Goal: Task Accomplishment & Management: Manage account settings

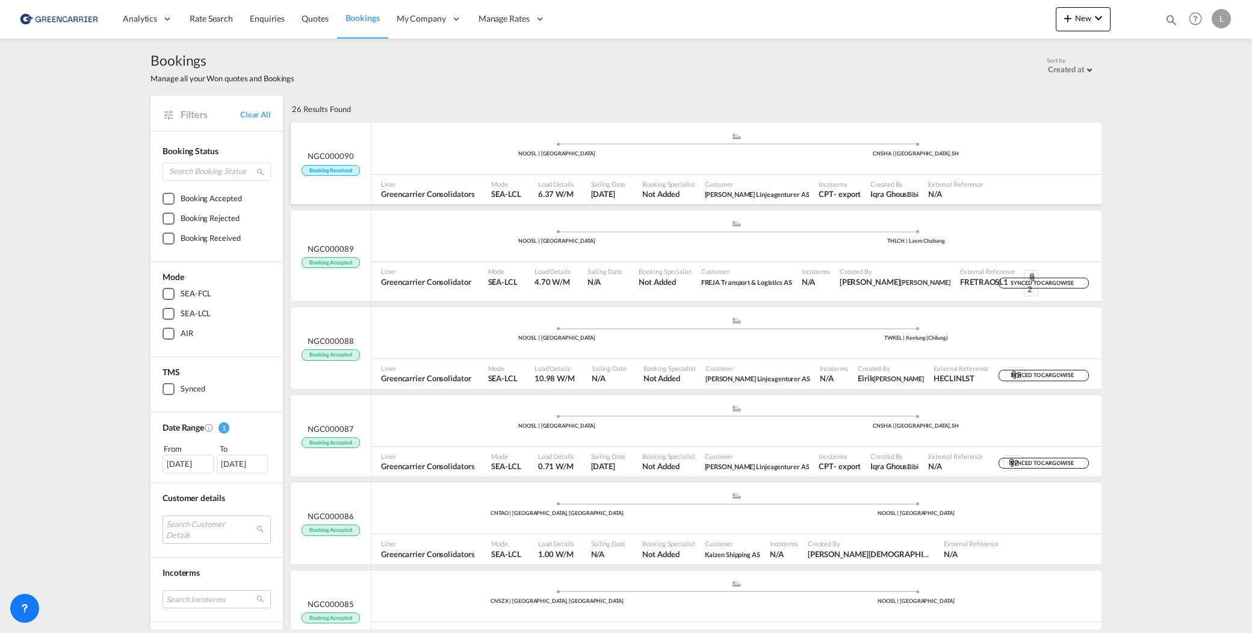
click at [928, 172] on div ".a{fill:#aaa8ad;} .a{fill:#aaa8ad;} NOOSL | [GEOGRAPHIC_DATA] [GEOGRAPHIC_DATA]…" at bounding box center [736, 149] width 730 height 52
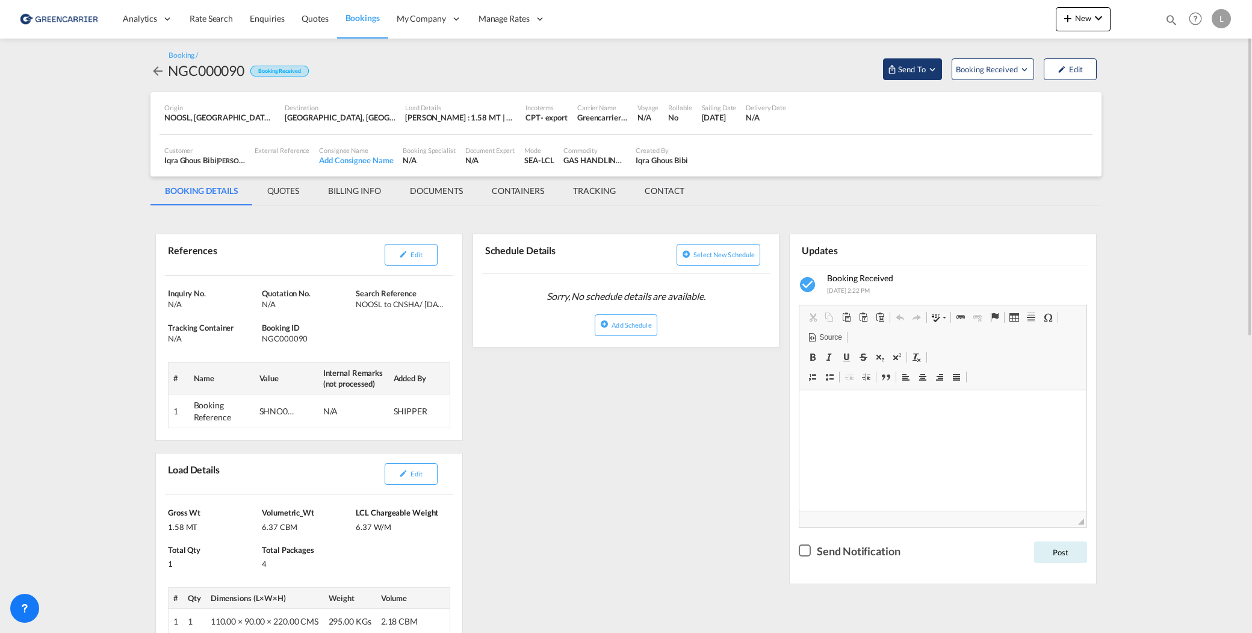
click at [929, 70] on md-icon "Open demo menu" at bounding box center [932, 69] width 11 height 11
click at [937, 105] on div "Yet to sync" at bounding box center [943, 114] width 75 height 25
click at [1013, 114] on span "Send Booking" at bounding box center [1032, 110] width 48 height 19
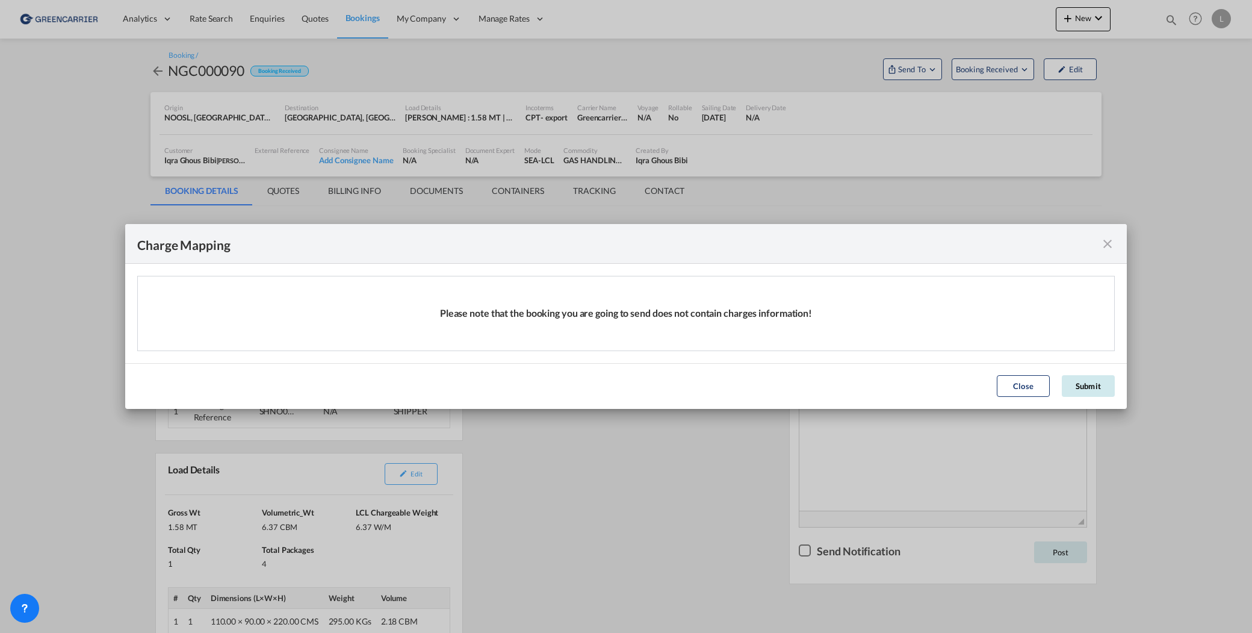
click at [1099, 381] on button "Submit" at bounding box center [1088, 386] width 53 height 22
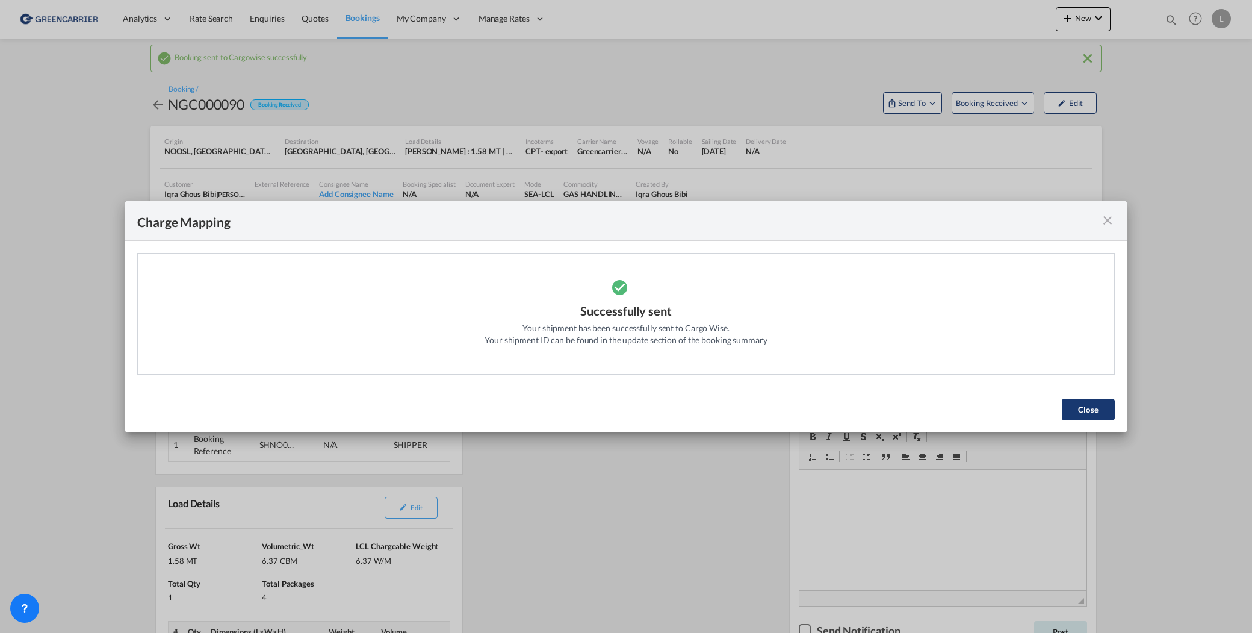
click at [1081, 400] on button "Close" at bounding box center [1088, 409] width 53 height 22
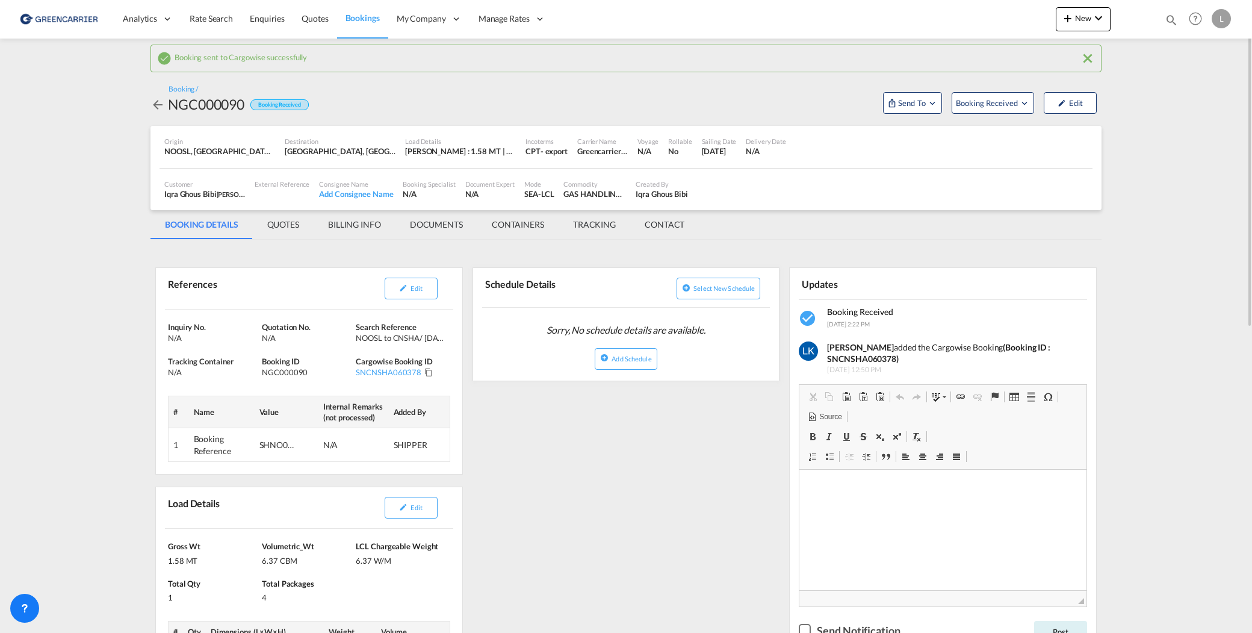
scroll to position [60, 0]
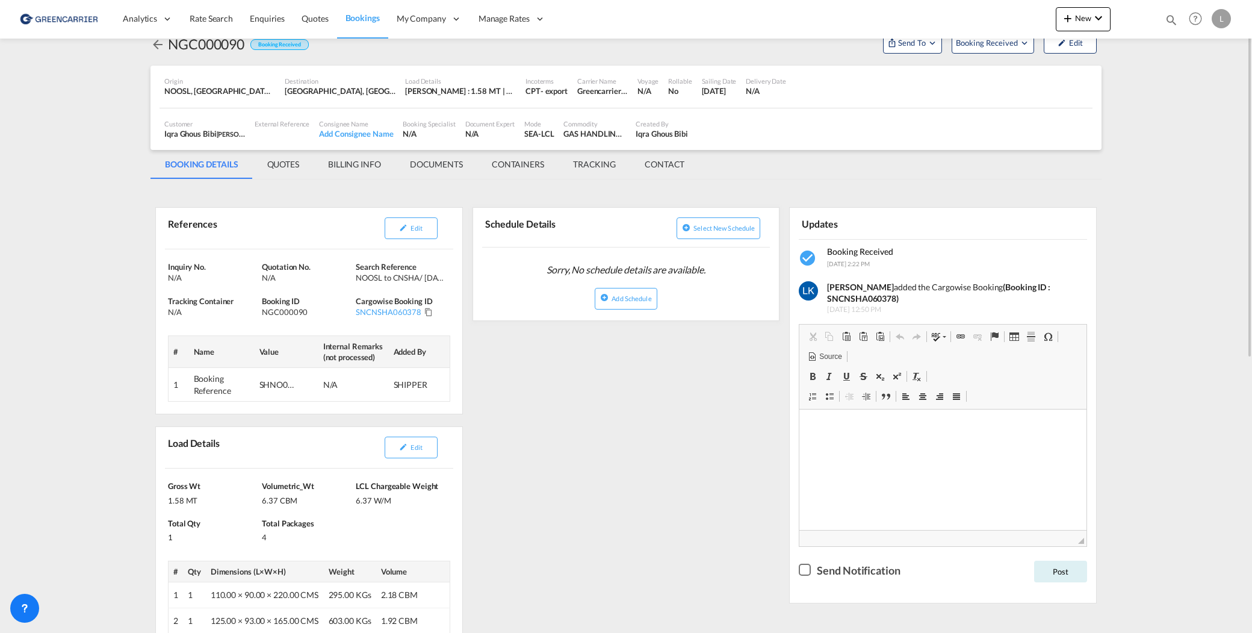
click at [75, 348] on md-content "Analytics Reports Dashboard Rate Search Enquiries Quotes Bookings" at bounding box center [626, 316] width 1252 height 633
click at [869, 295] on strong "(Booking ID : SNCNSHA060378)" at bounding box center [938, 293] width 223 height 22
copy strong "SNCNSHA060378"
click at [44, 347] on md-content "Analytics Reports Dashboard Rate Search Enquiries Quotes Bookings" at bounding box center [626, 316] width 1252 height 633
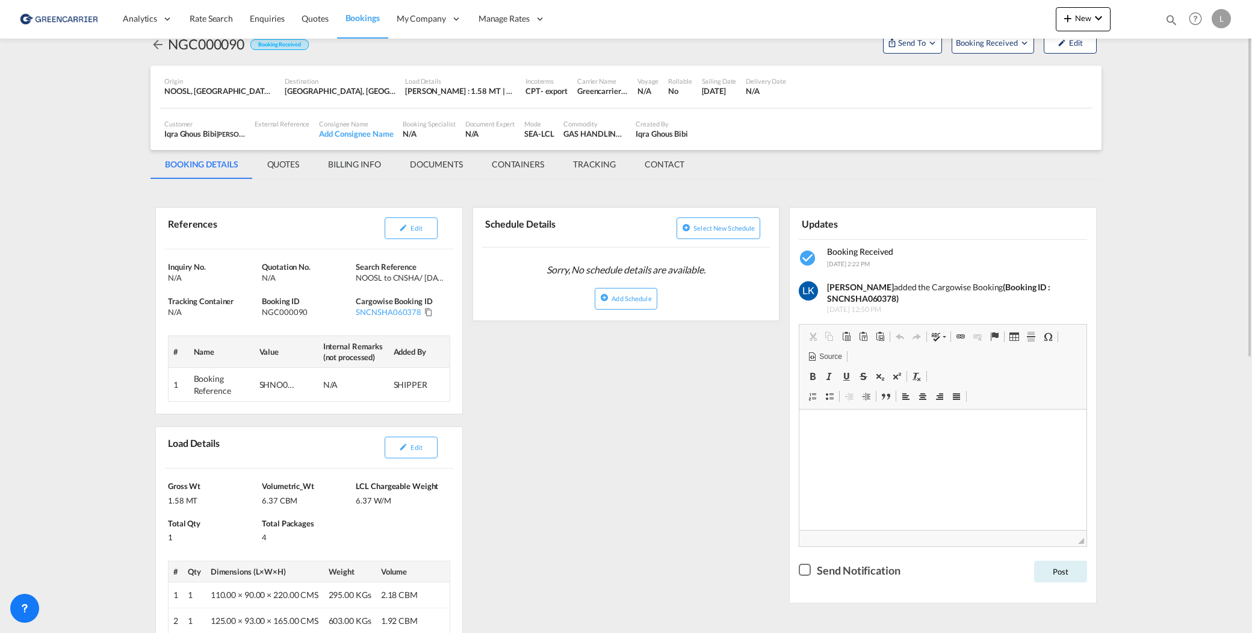
drag, startPoint x: 102, startPoint y: 315, endPoint x: 122, endPoint y: 327, distance: 24.1
click at [122, 327] on md-content "Analytics Reports Dashboard Rate Search Enquiries Quotes Bookings" at bounding box center [626, 316] width 1252 height 633
drag, startPoint x: 443, startPoint y: 156, endPoint x: 479, endPoint y: 192, distance: 50.7
click at [445, 157] on md-tab-item "DOCUMENTS" at bounding box center [436, 164] width 82 height 29
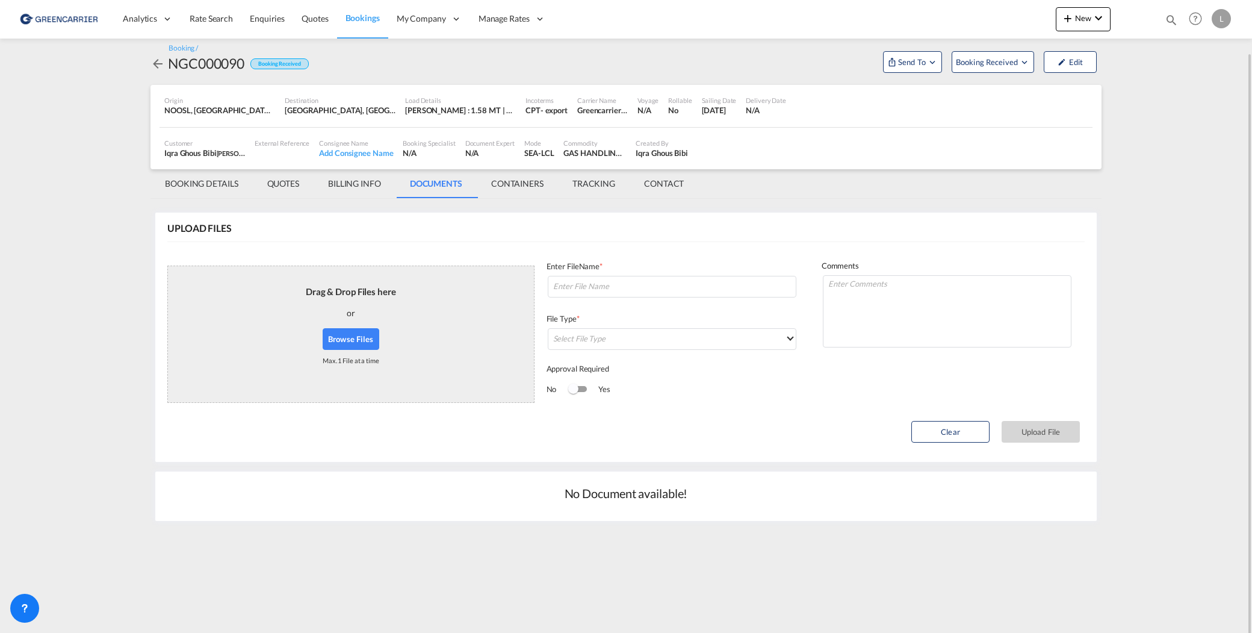
scroll to position [0, 0]
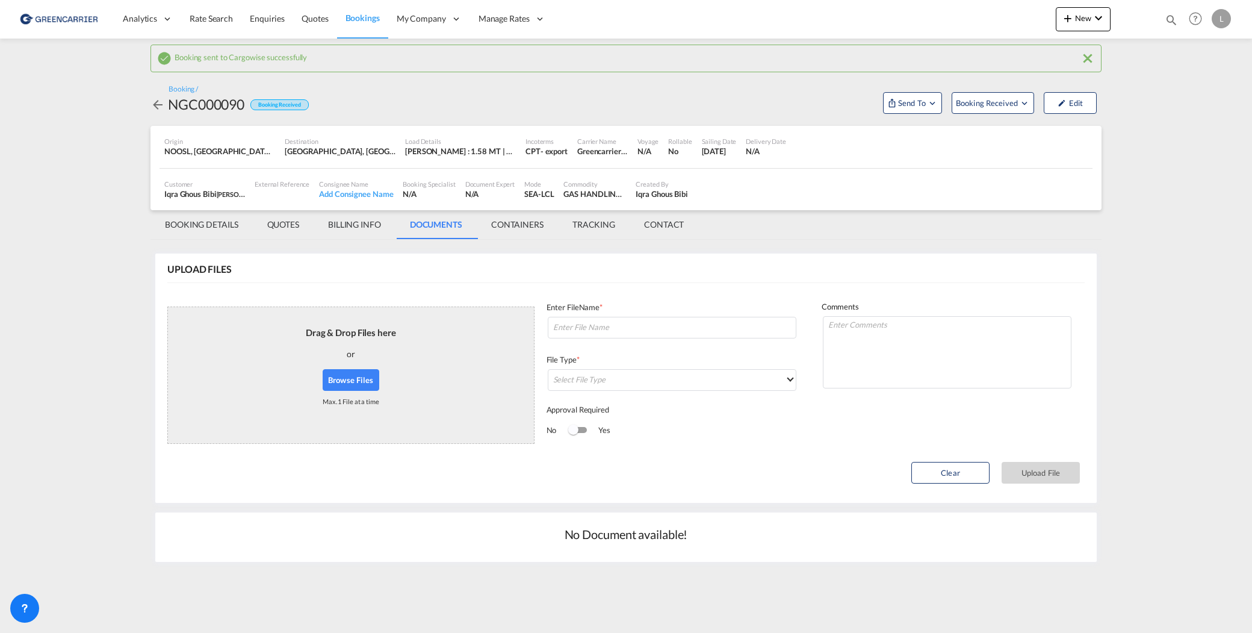
click at [341, 378] on button "Browse Files" at bounding box center [351, 380] width 57 height 22
click at [601, 329] on input at bounding box center [672, 328] width 249 height 22
paste input "SNCNSHA060378"
type input "SNCNSHA060378 labels"
click at [624, 384] on md-select "Select File Type DO/CRO Draft B/L Freight Invoice Commercial Invoice Original B…" at bounding box center [672, 380] width 249 height 22
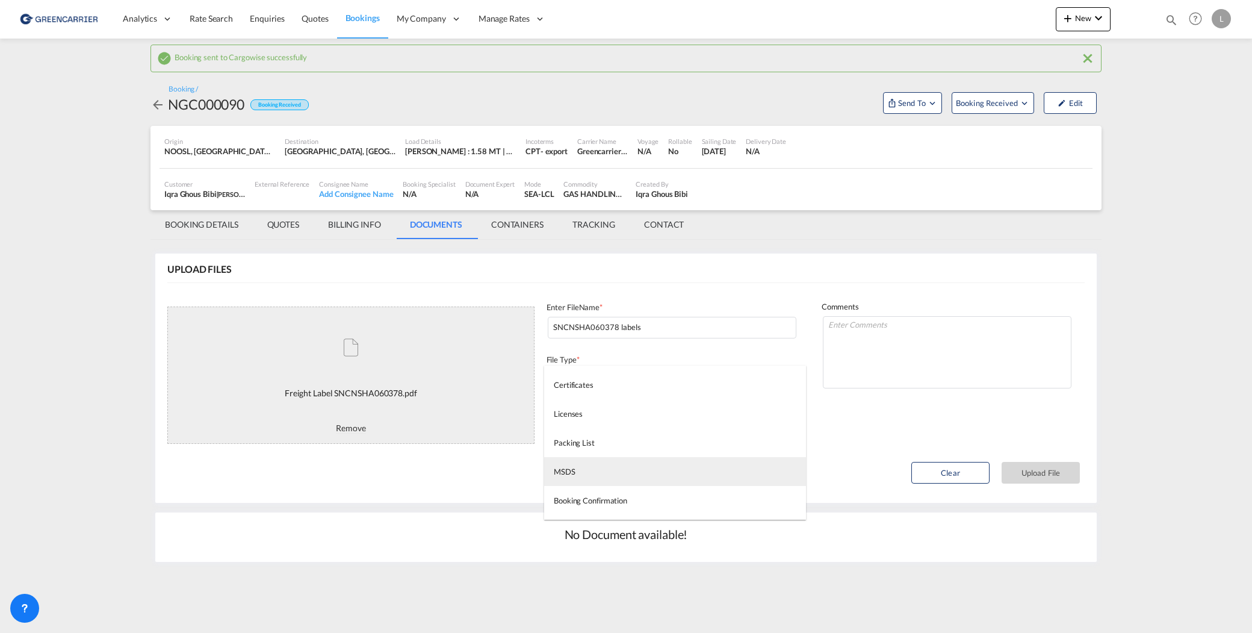
scroll to position [301, 0]
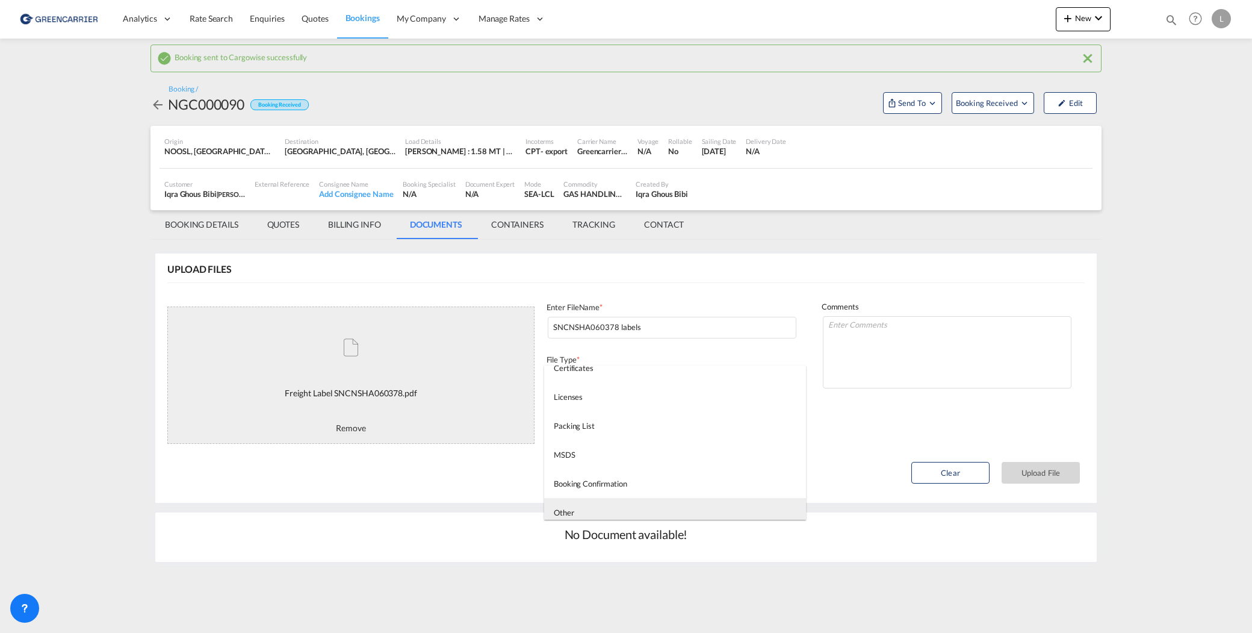
click at [621, 507] on md-option "Other" at bounding box center [675, 512] width 262 height 29
click at [1045, 479] on button "Upload File" at bounding box center [1041, 473] width 78 height 22
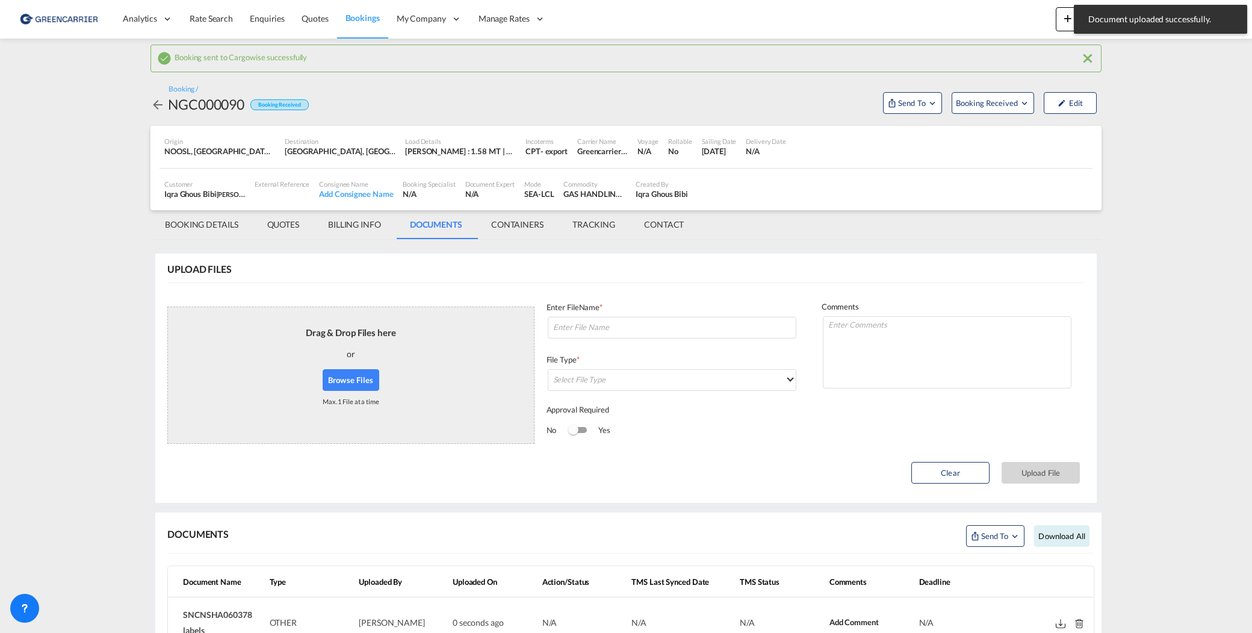
click at [366, 380] on button "Browse Files" at bounding box center [351, 380] width 57 height 22
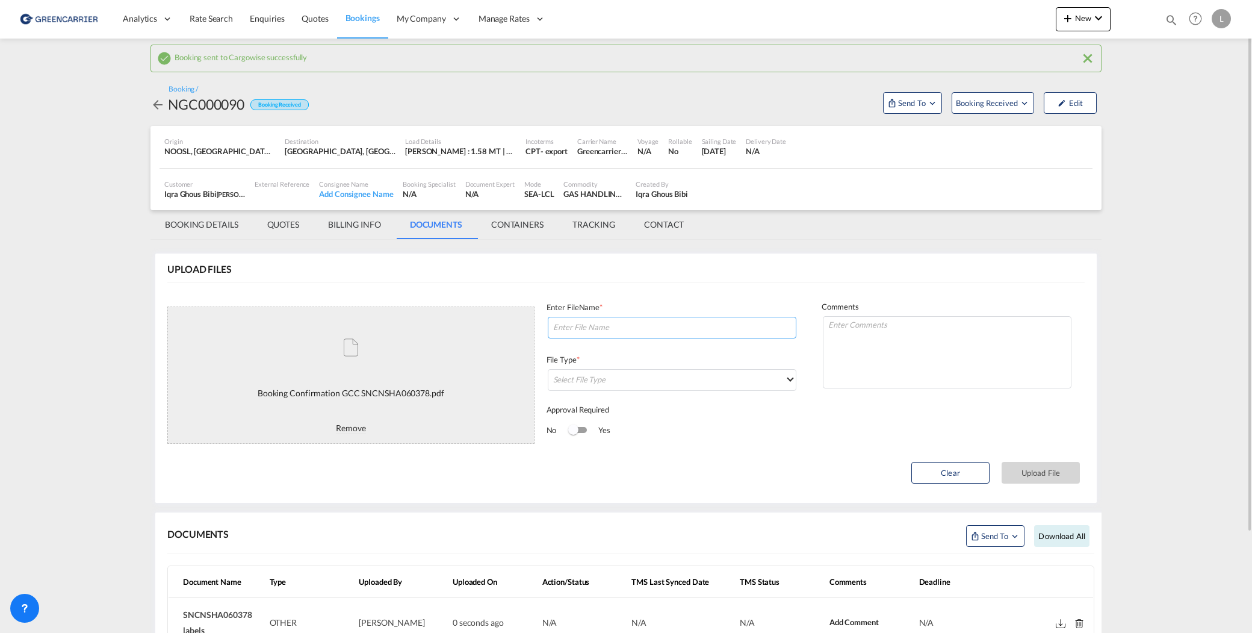
click at [598, 332] on input at bounding box center [672, 328] width 249 height 22
paste input "SNCNSHA060378"
type input "SNCNSHA060378"
click at [750, 377] on md-select "Select File Type" at bounding box center [672, 380] width 249 height 22
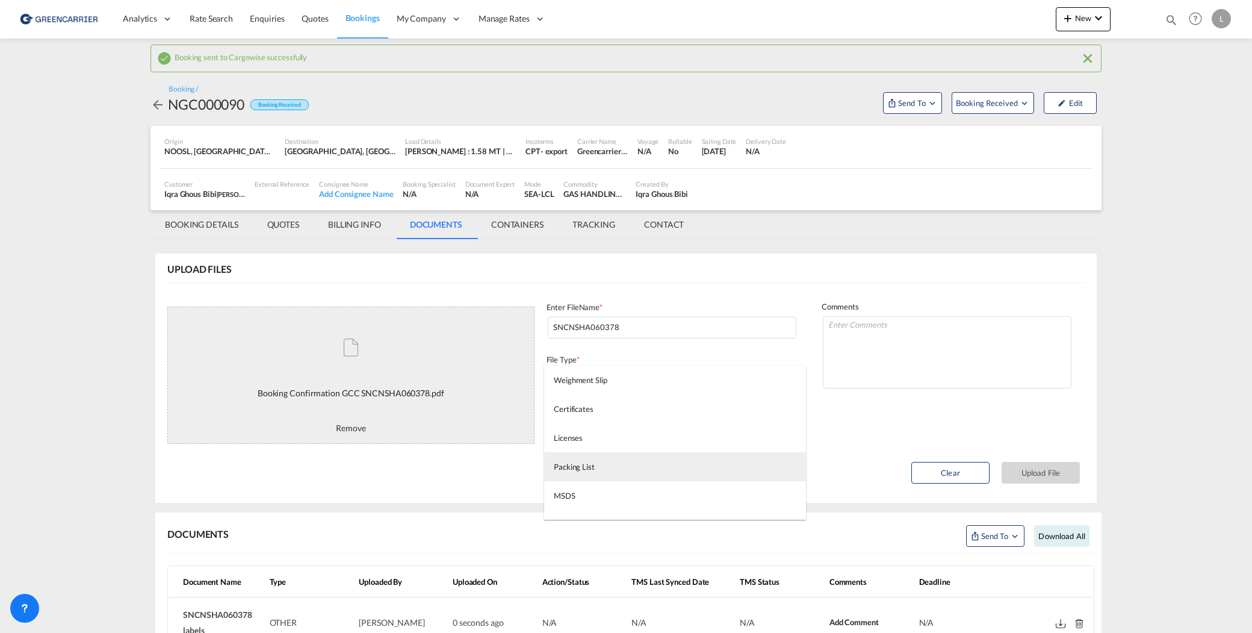
scroll to position [308, 0]
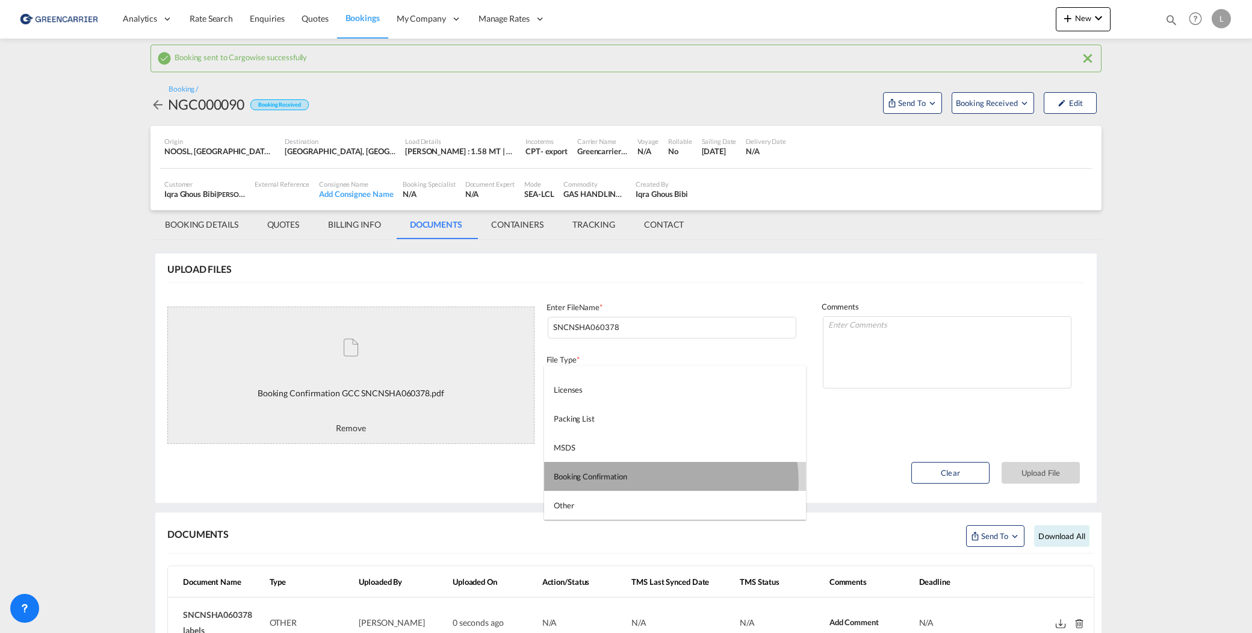
click at [661, 481] on md-option "Booking Confirmation" at bounding box center [675, 476] width 262 height 29
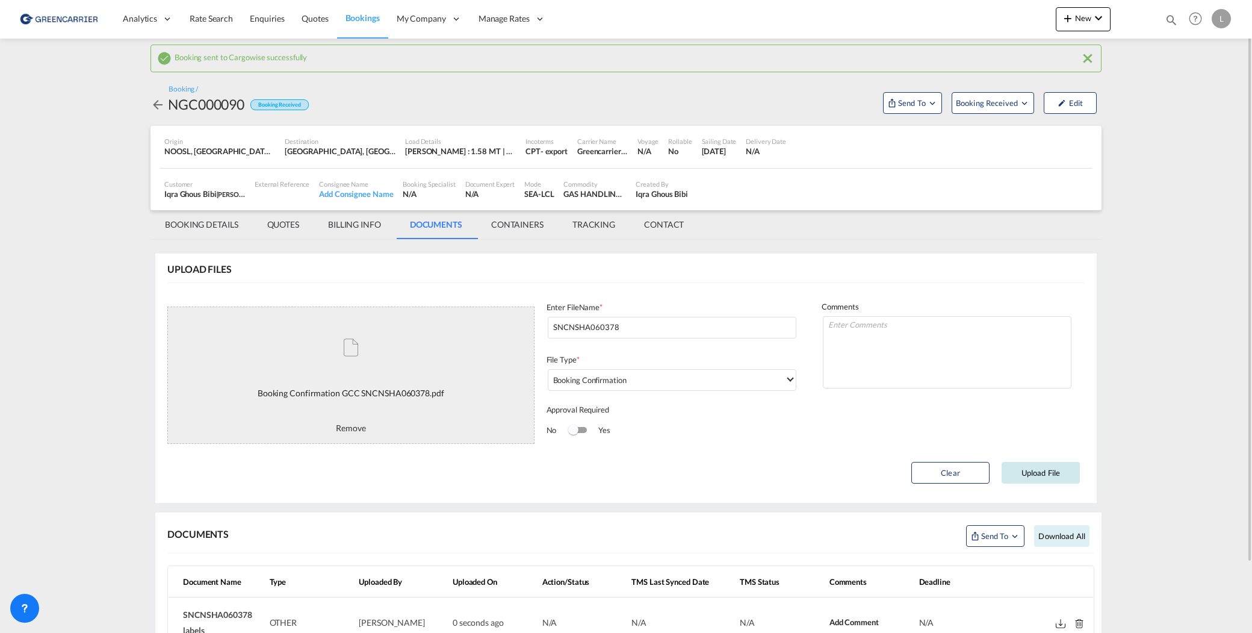
click at [1047, 479] on button "Upload File" at bounding box center [1041, 473] width 78 height 22
click at [981, 114] on div "Booking / NGC000090 Booking Received Send To Booking Received Edit" at bounding box center [625, 99] width 951 height 54
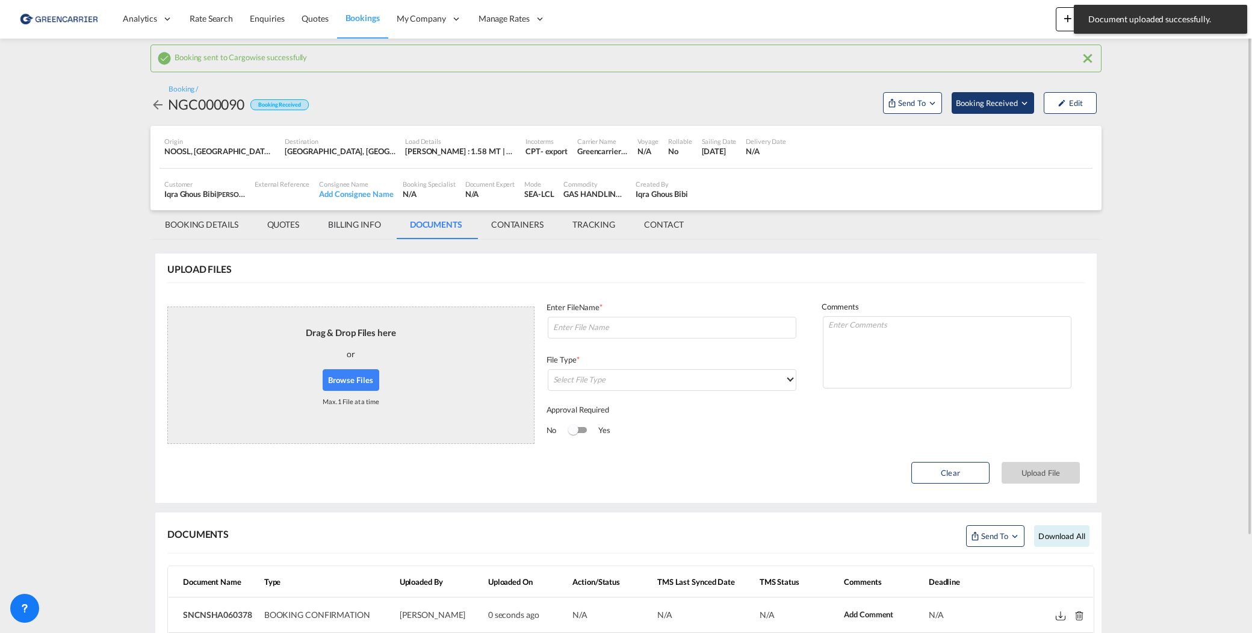
click at [982, 105] on span "Booking Received" at bounding box center [987, 103] width 63 height 12
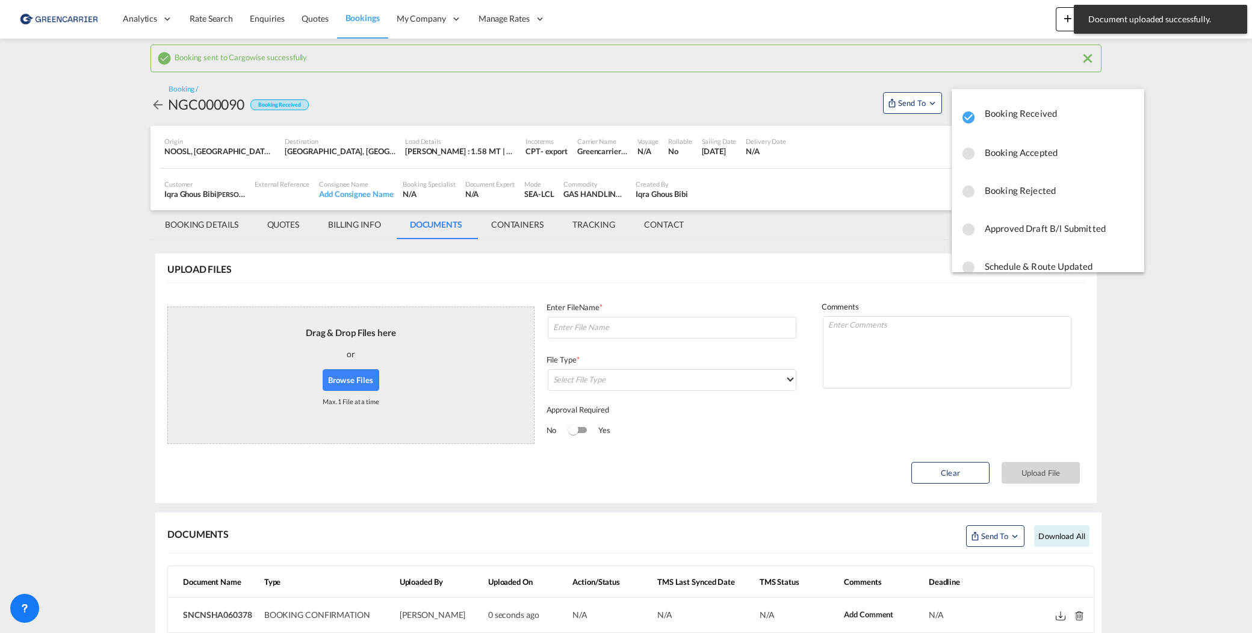
click at [1008, 148] on span "Booking Accepted" at bounding box center [1060, 152] width 150 height 22
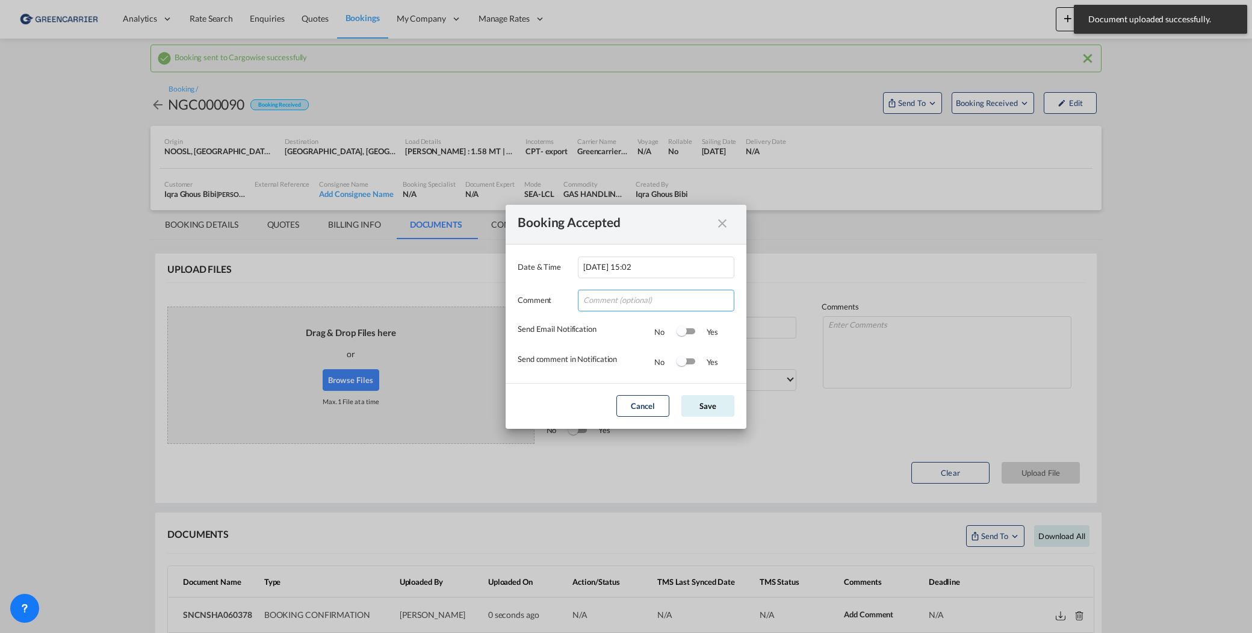
click at [707, 290] on input "Date & ..." at bounding box center [656, 301] width 157 height 22
type input "Tusen takk for booking. Dokumenter er lastet opp!"
drag, startPoint x: 675, startPoint y: 301, endPoint x: 971, endPoint y: 301, distance: 296.2
click at [971, 301] on div "Booking Accepted Date & Time [DATE] 15:02 Comment Tusen takk for booking. Dokum…" at bounding box center [626, 316] width 1252 height 633
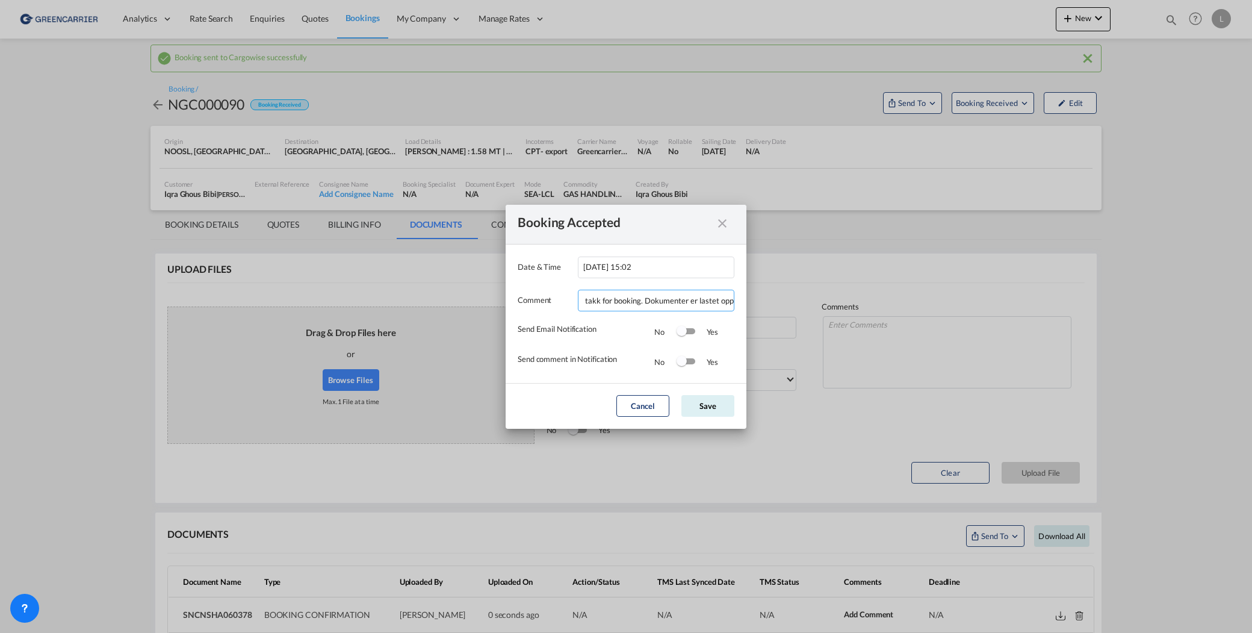
click at [681, 301] on input "Tusen takk for booking. Dokumenter er lastet opp!" at bounding box center [656, 301] width 157 height 22
click at [578, 388] on md-dialog-actions "Cancel Save" at bounding box center [626, 406] width 241 height 46
click at [684, 333] on div "Switch 1" at bounding box center [682, 331] width 10 height 10
click at [685, 362] on div "Switch 2" at bounding box center [682, 361] width 10 height 10
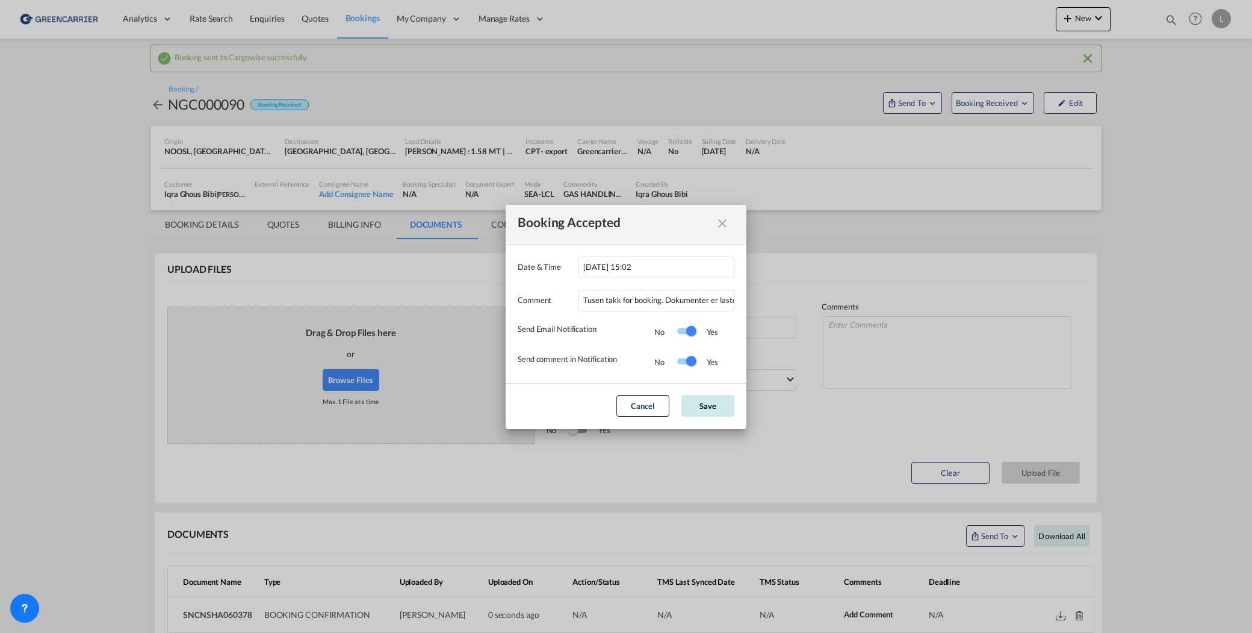
click at [702, 395] on button "Save" at bounding box center [707, 406] width 53 height 22
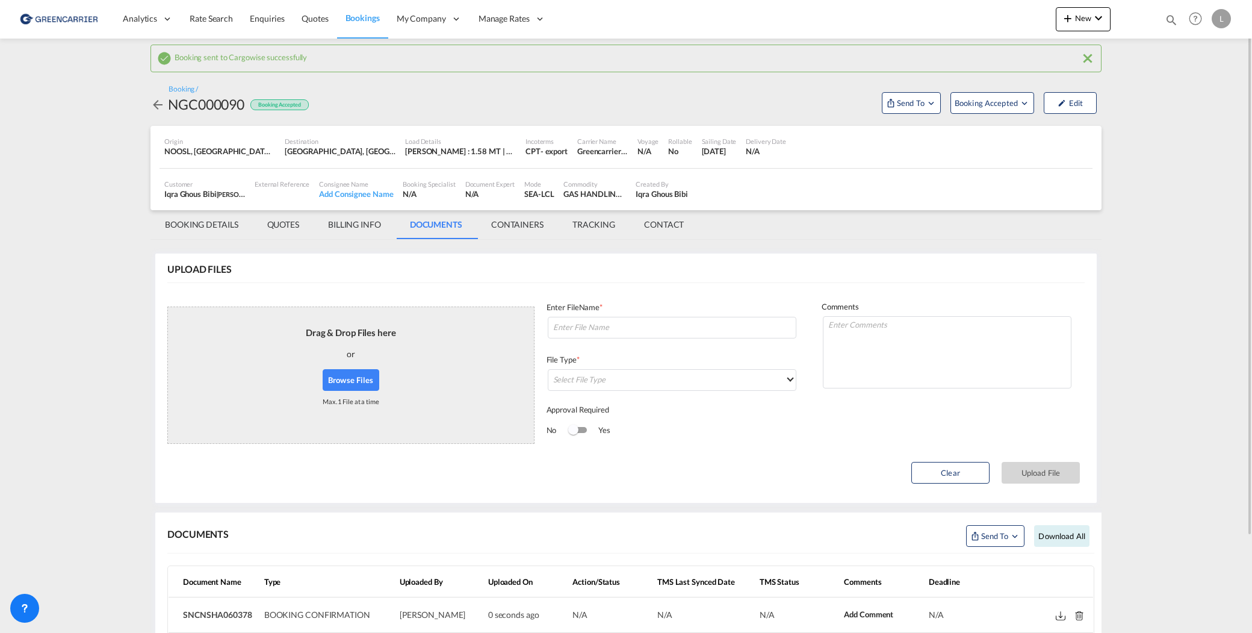
click at [155, 106] on md-icon "icon-arrow-left" at bounding box center [157, 105] width 14 height 14
